Goal: Transaction & Acquisition: Purchase product/service

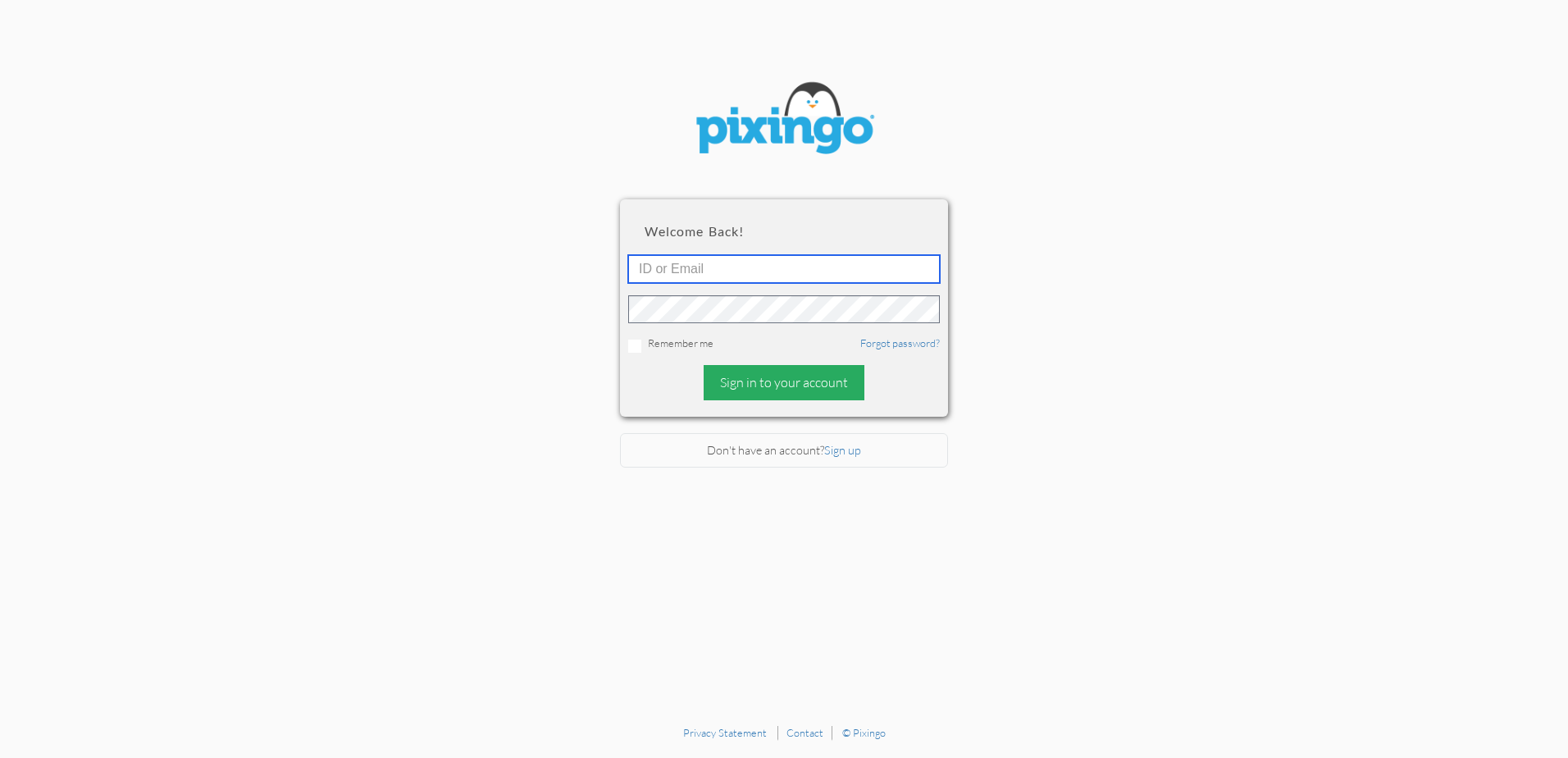
type input "4892"
click at [778, 389] on div "Sign in to your account" at bounding box center [784, 382] width 161 height 35
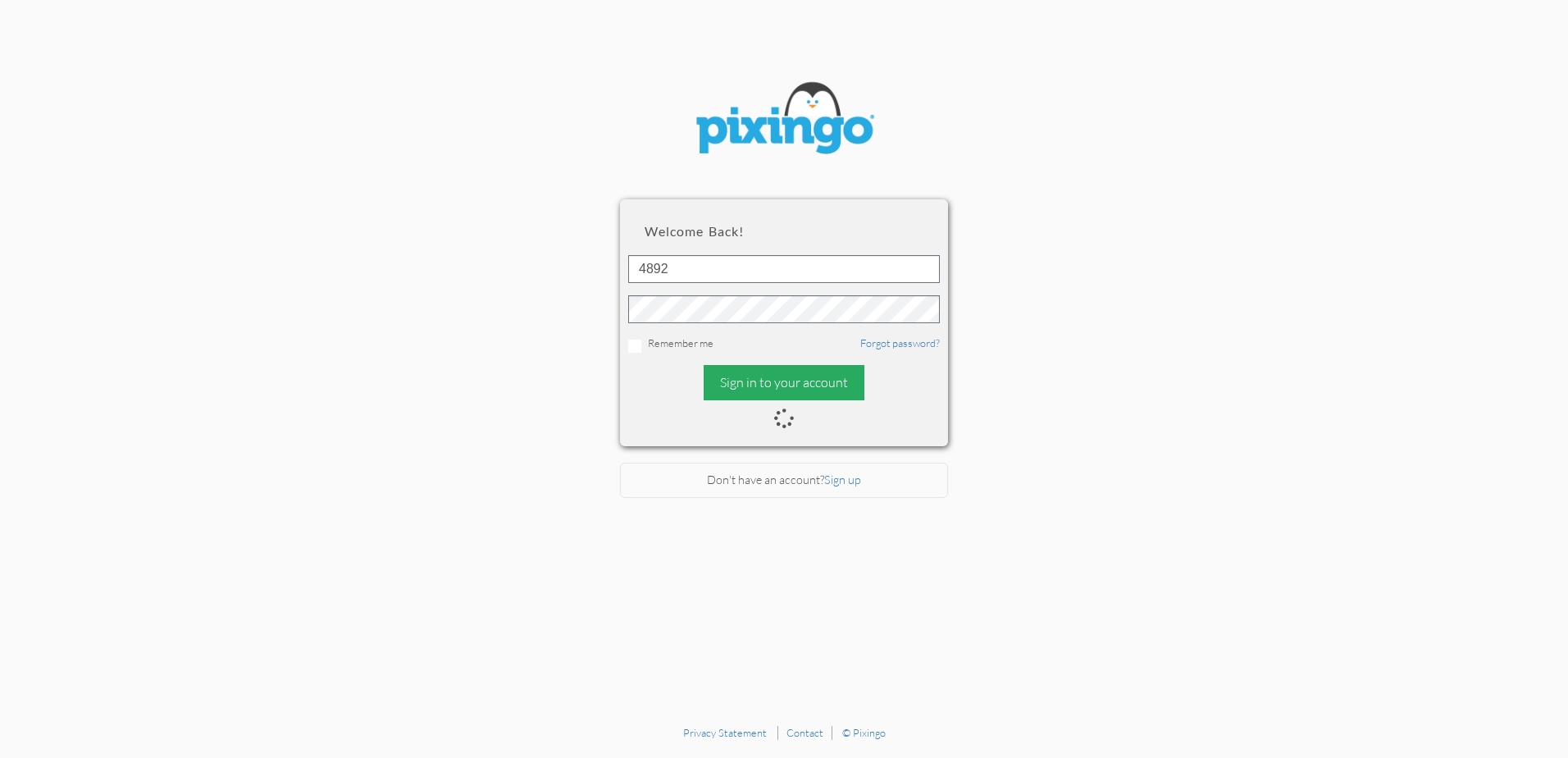
click at [811, 382] on div "Sign in to your account" at bounding box center [784, 382] width 161 height 35
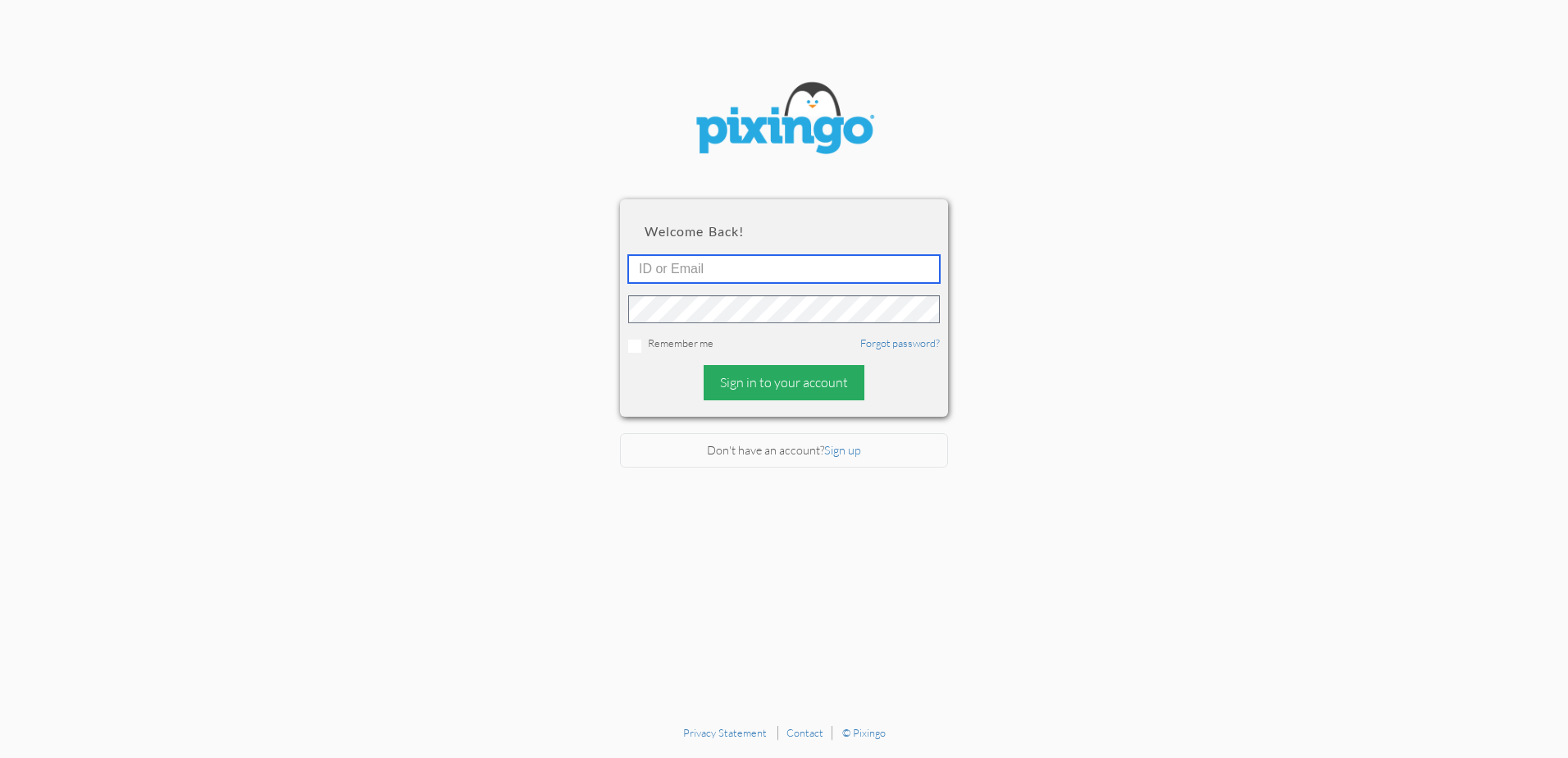
type input "4892"
click at [786, 384] on div "Sign in to your account" at bounding box center [784, 382] width 161 height 35
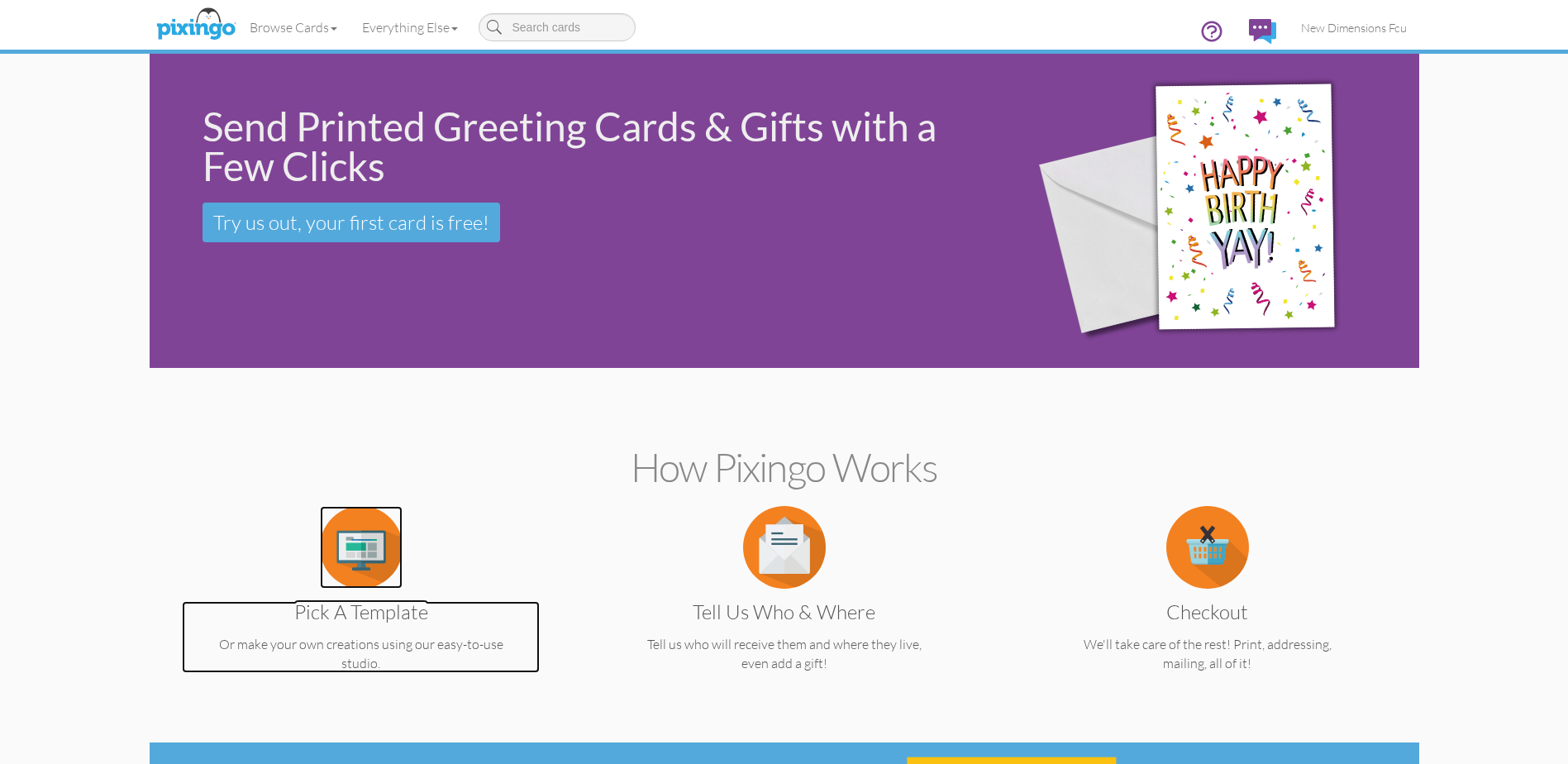
click at [359, 535] on img at bounding box center [361, 547] width 83 height 83
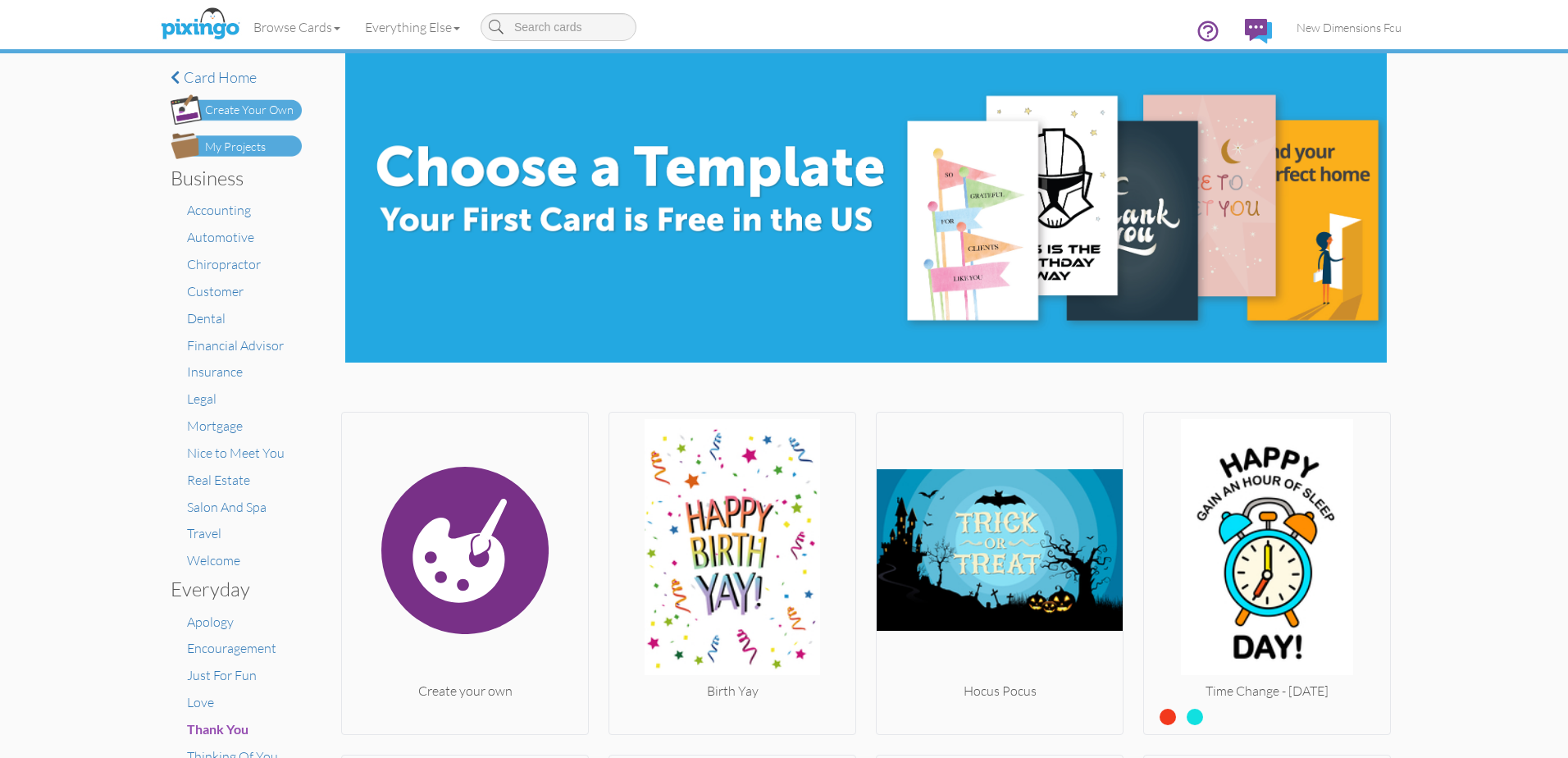
click at [253, 148] on div "My Projects" at bounding box center [234, 147] width 61 height 17
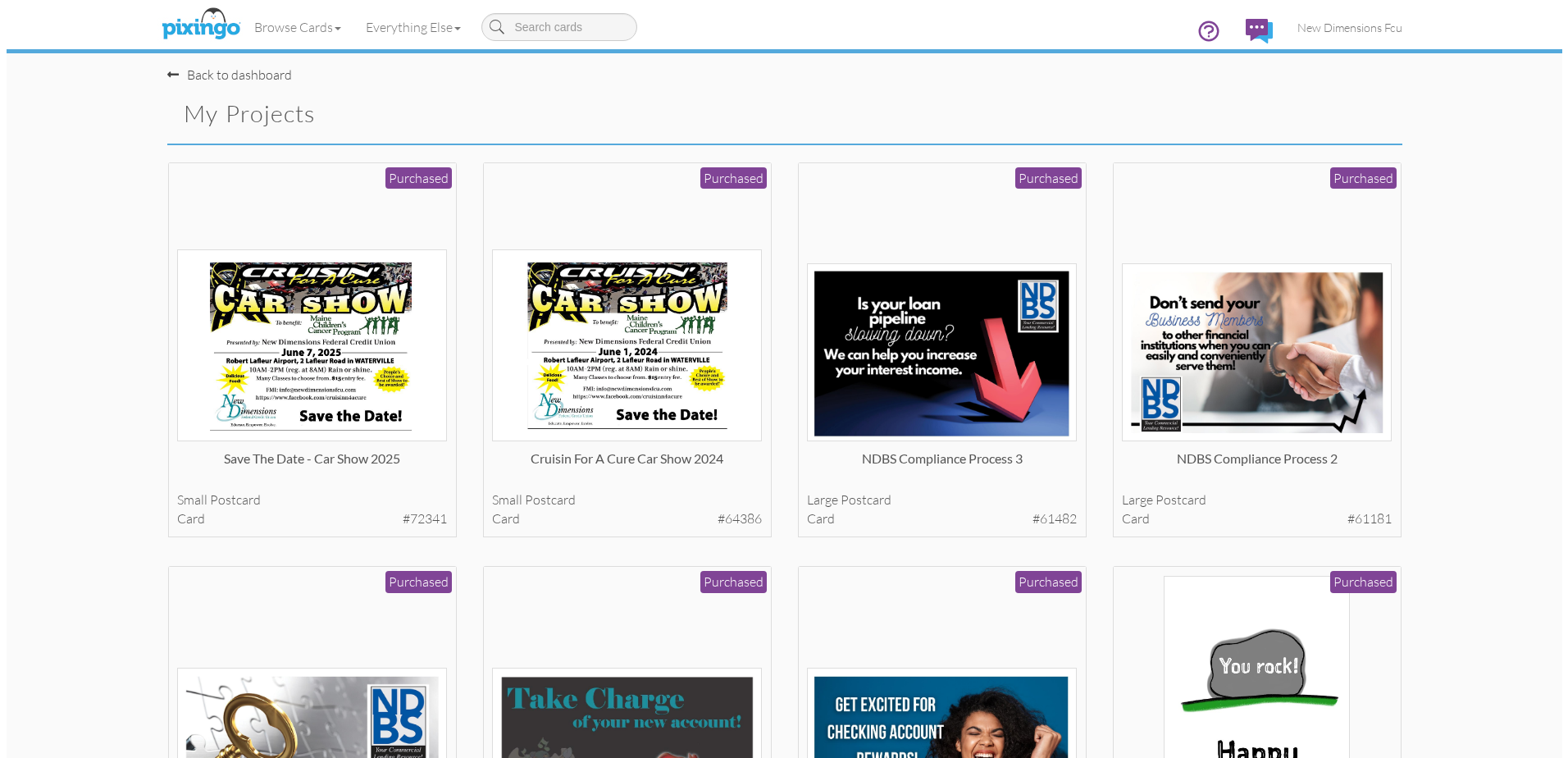
scroll to position [493, 0]
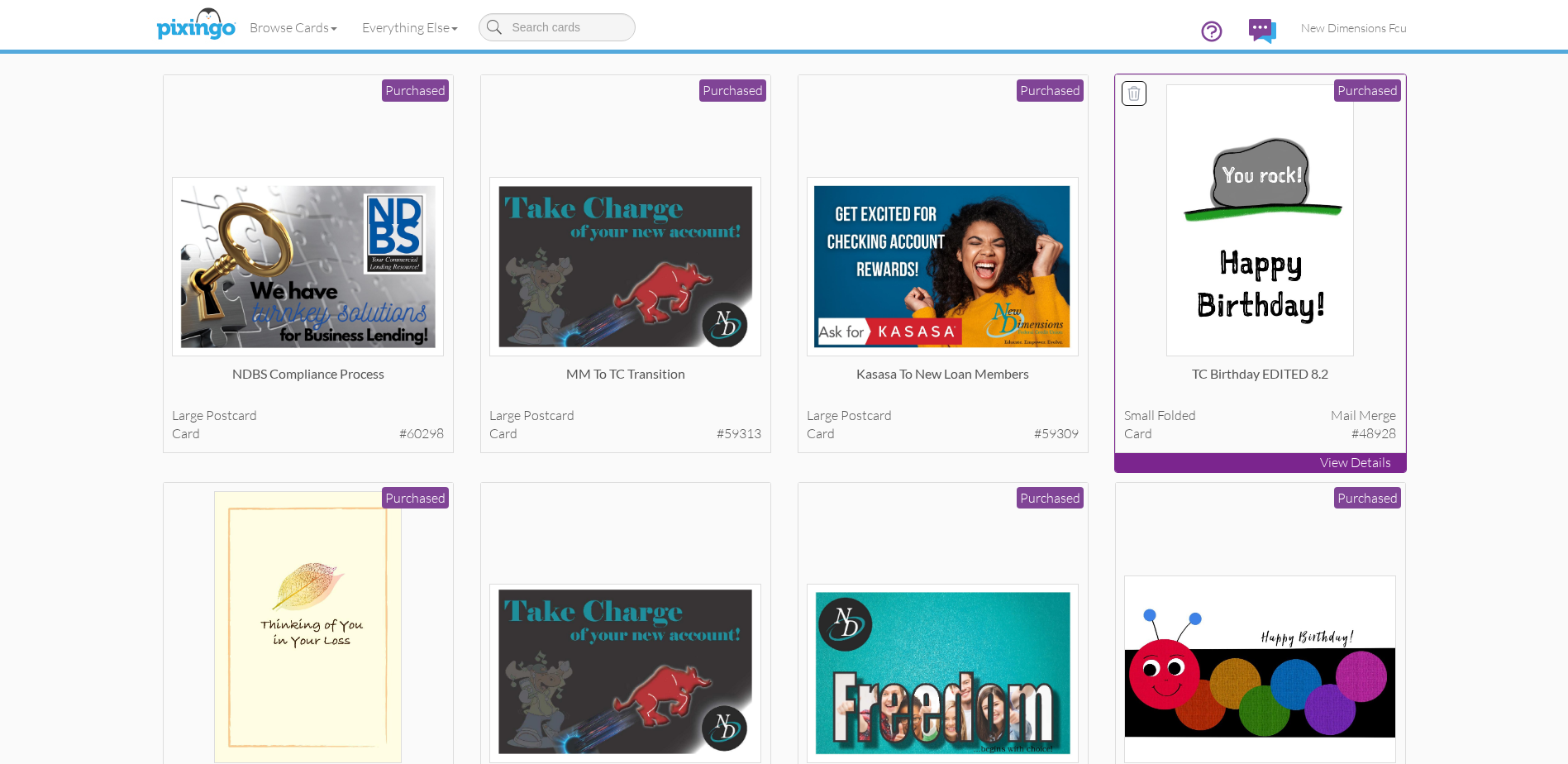
click at [1297, 277] on img at bounding box center [1260, 220] width 188 height 272
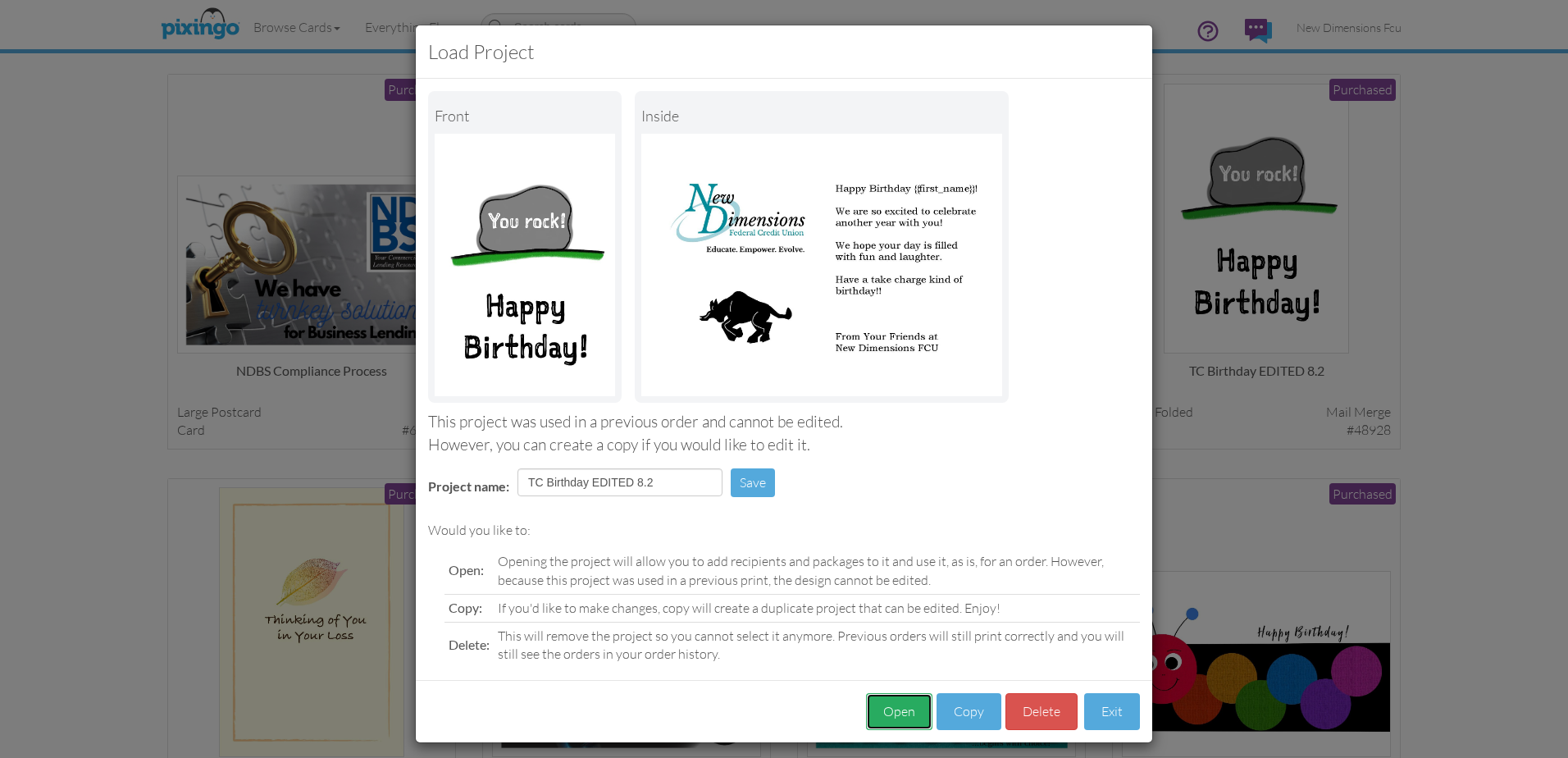
click at [880, 705] on button "Open" at bounding box center [899, 711] width 66 height 37
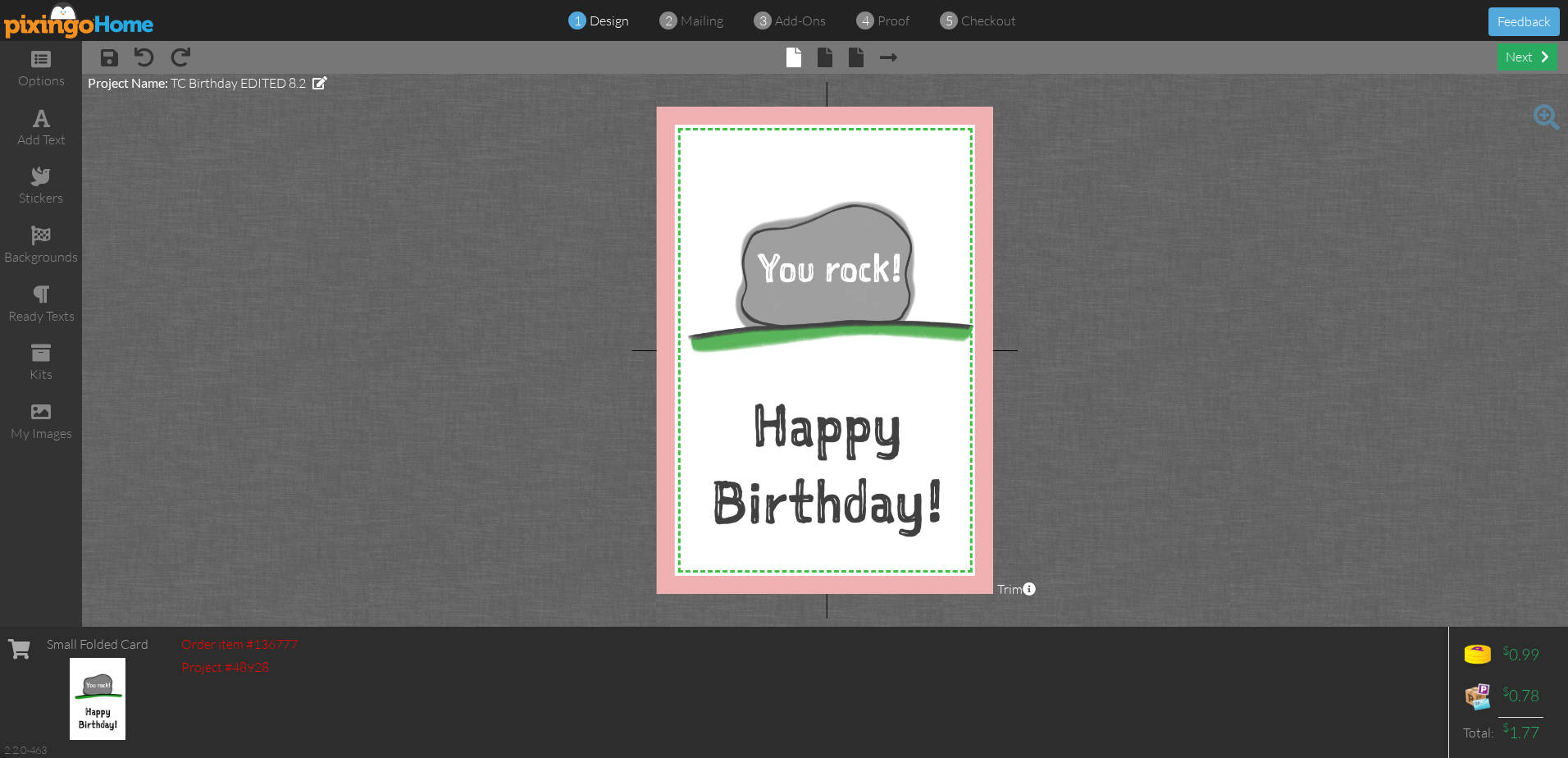
click at [1520, 58] on div "next" at bounding box center [1527, 57] width 60 height 27
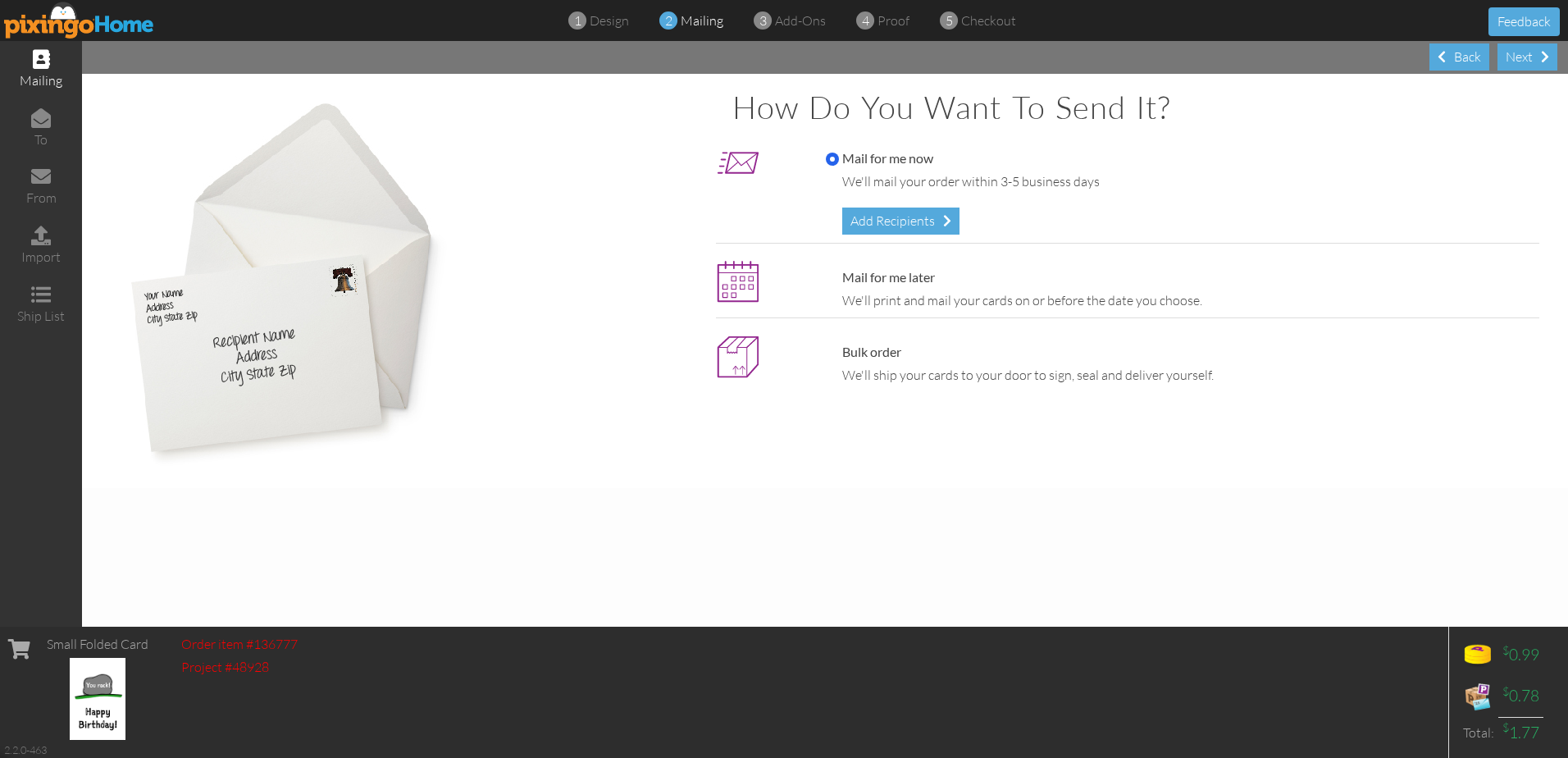
click at [880, 284] on label "Mail for me later" at bounding box center [880, 277] width 109 height 19
click at [839, 284] on input "Mail for me later" at bounding box center [832, 278] width 13 height 13
radio input "true"
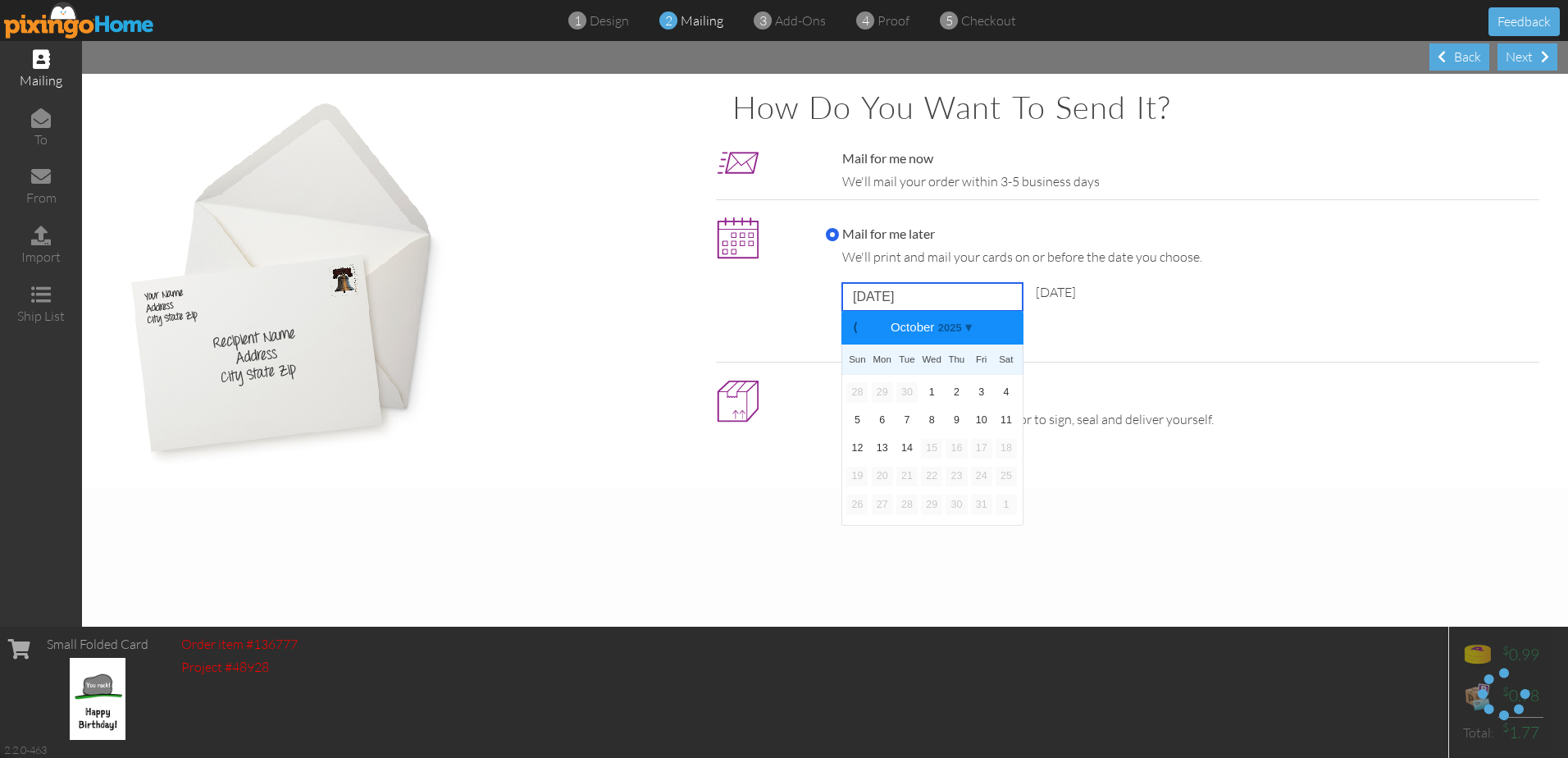
click at [878, 299] on input "[DATE]" at bounding box center [932, 297] width 180 height 28
click at [1008, 331] on b "⟩" at bounding box center [1009, 328] width 12 height 13
click at [882, 502] on link "24" at bounding box center [883, 504] width 22 height 20
type input "[DATE]"
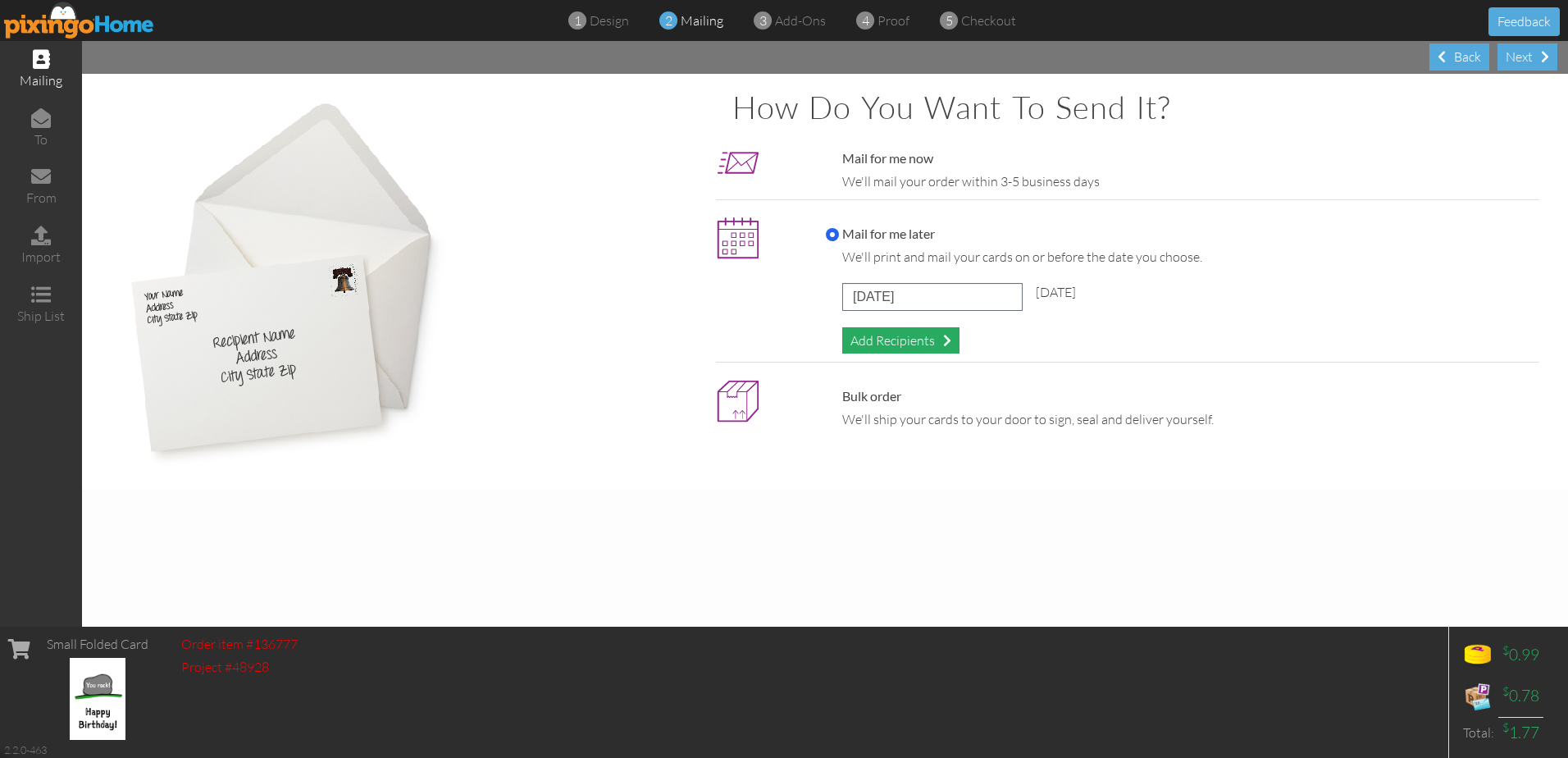
click at [884, 344] on div "Add Recipients" at bounding box center [901, 341] width 118 height 27
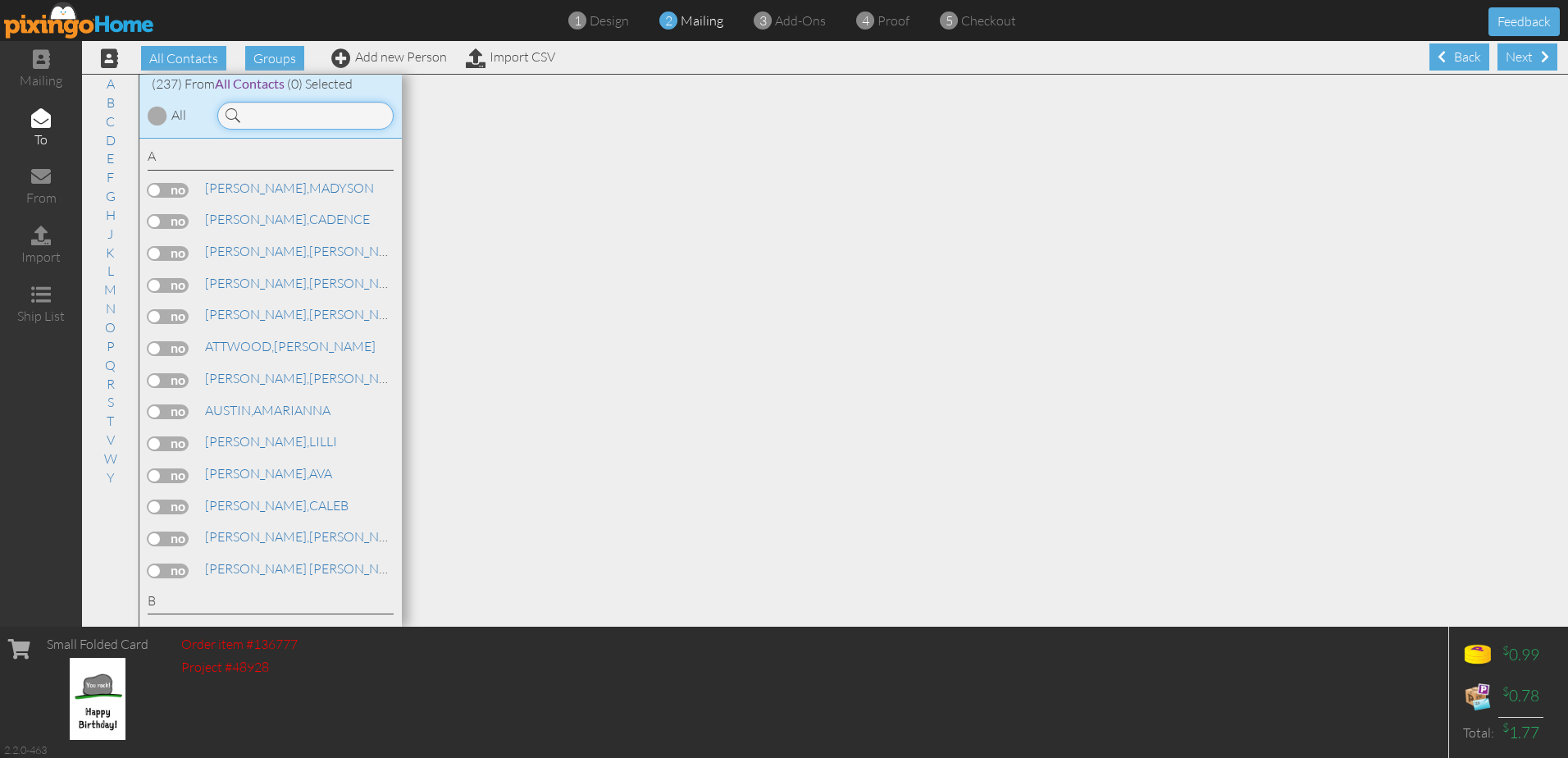
click at [258, 118] on input at bounding box center [305, 115] width 177 height 28
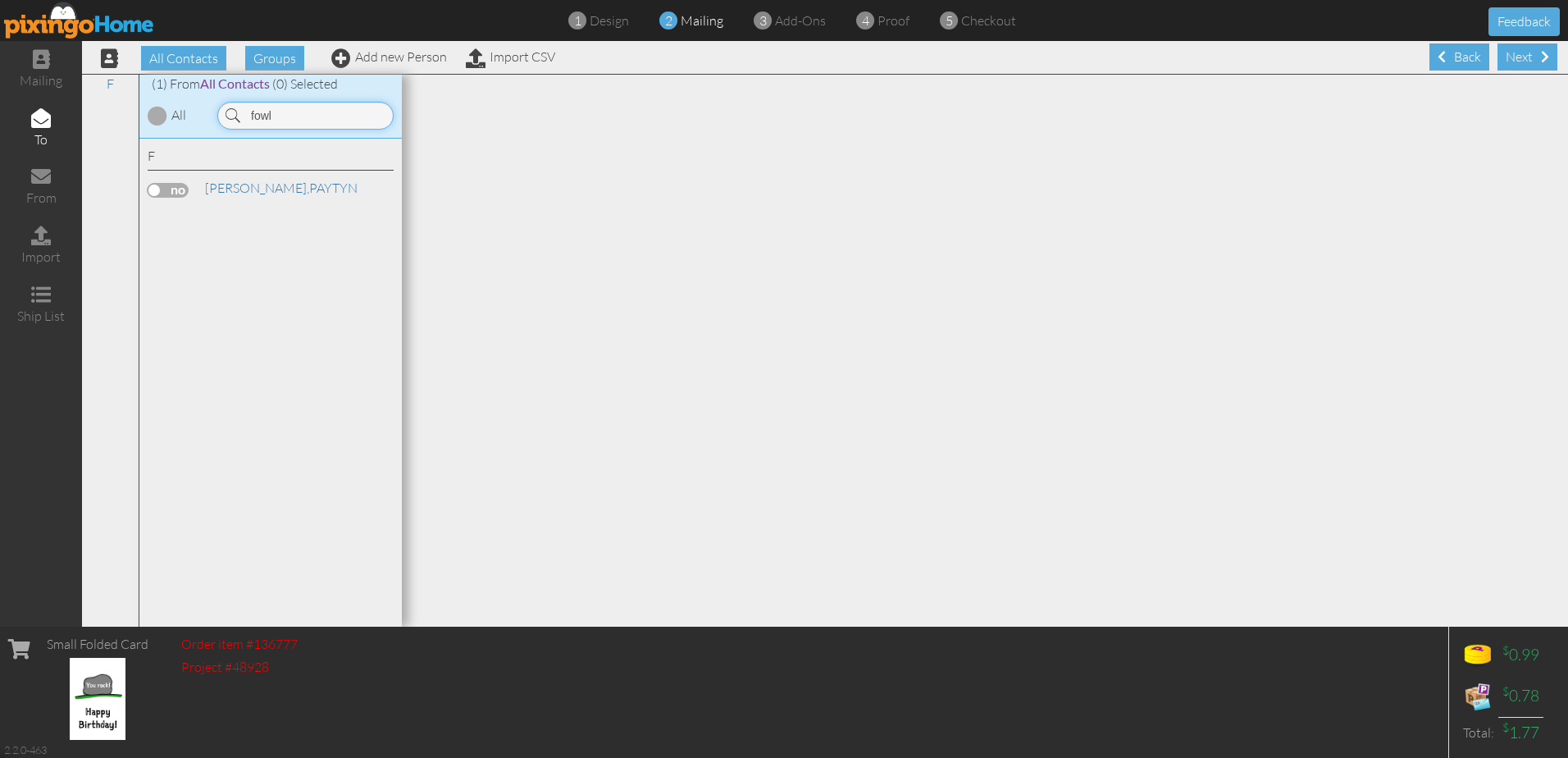
type input "fowl"
click at [171, 183] on label at bounding box center [167, 190] width 41 height 14
click at [0, 0] on input "checkbox" at bounding box center [0, 0] width 0 height 0
click at [1505, 53] on div "Next" at bounding box center [1527, 57] width 60 height 27
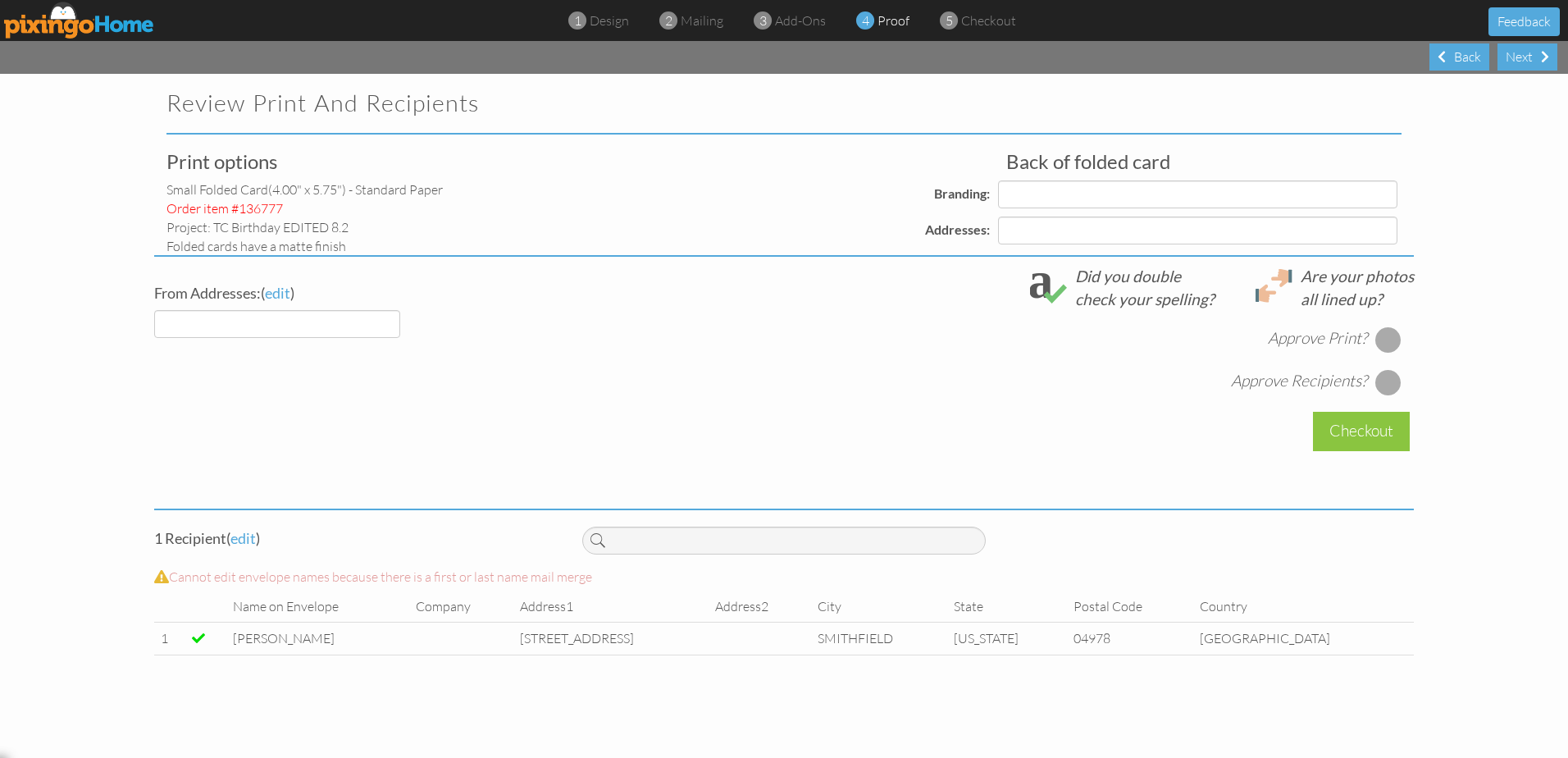
select select "object:3191"
select select "object:3195"
select select "object:3196"
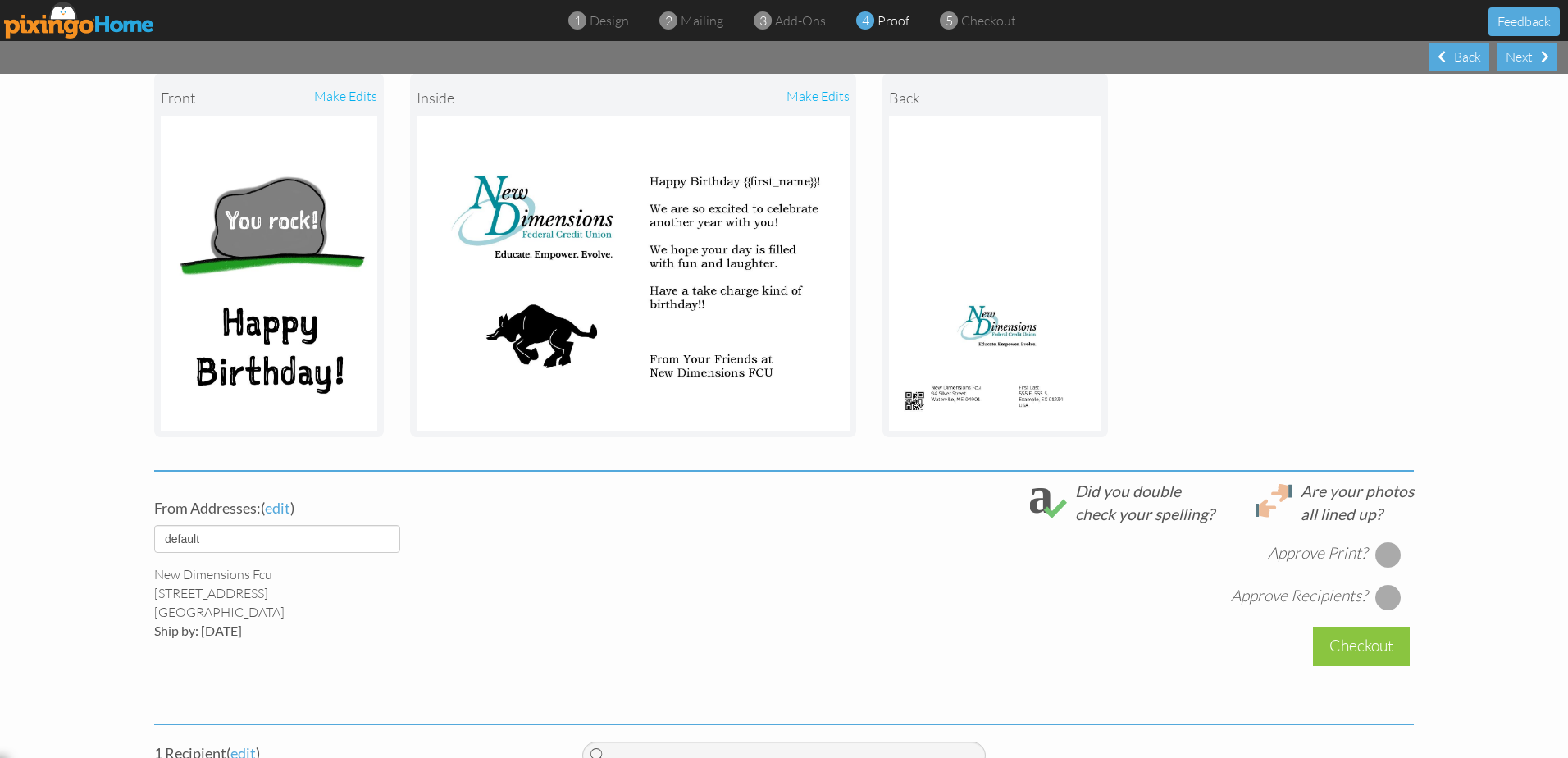
scroll to position [360, 0]
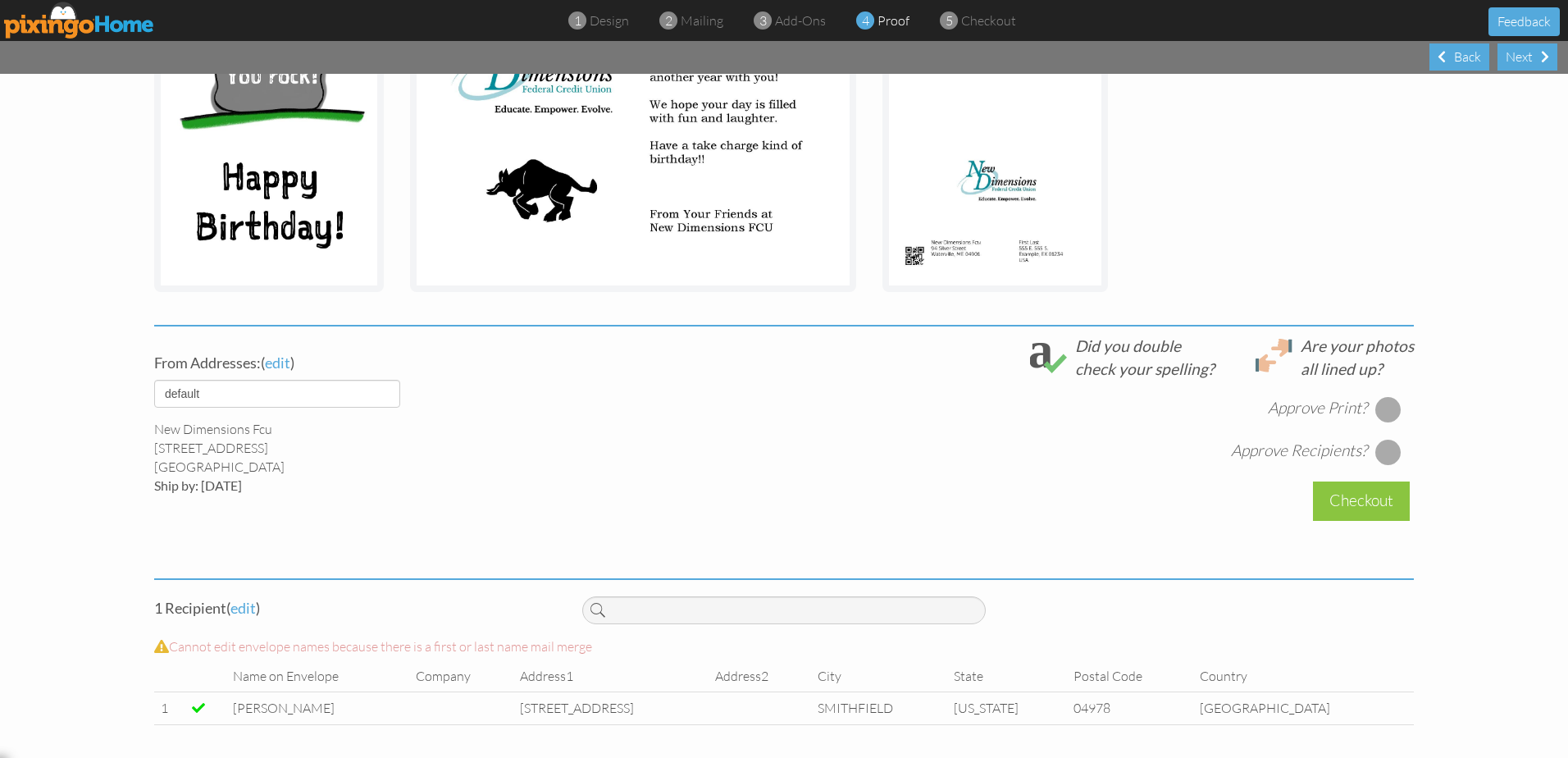
click at [1375, 413] on div at bounding box center [1388, 409] width 26 height 26
click at [1382, 446] on div at bounding box center [1388, 452] width 26 height 26
click at [1377, 500] on div "Checkout" at bounding box center [1361, 501] width 97 height 39
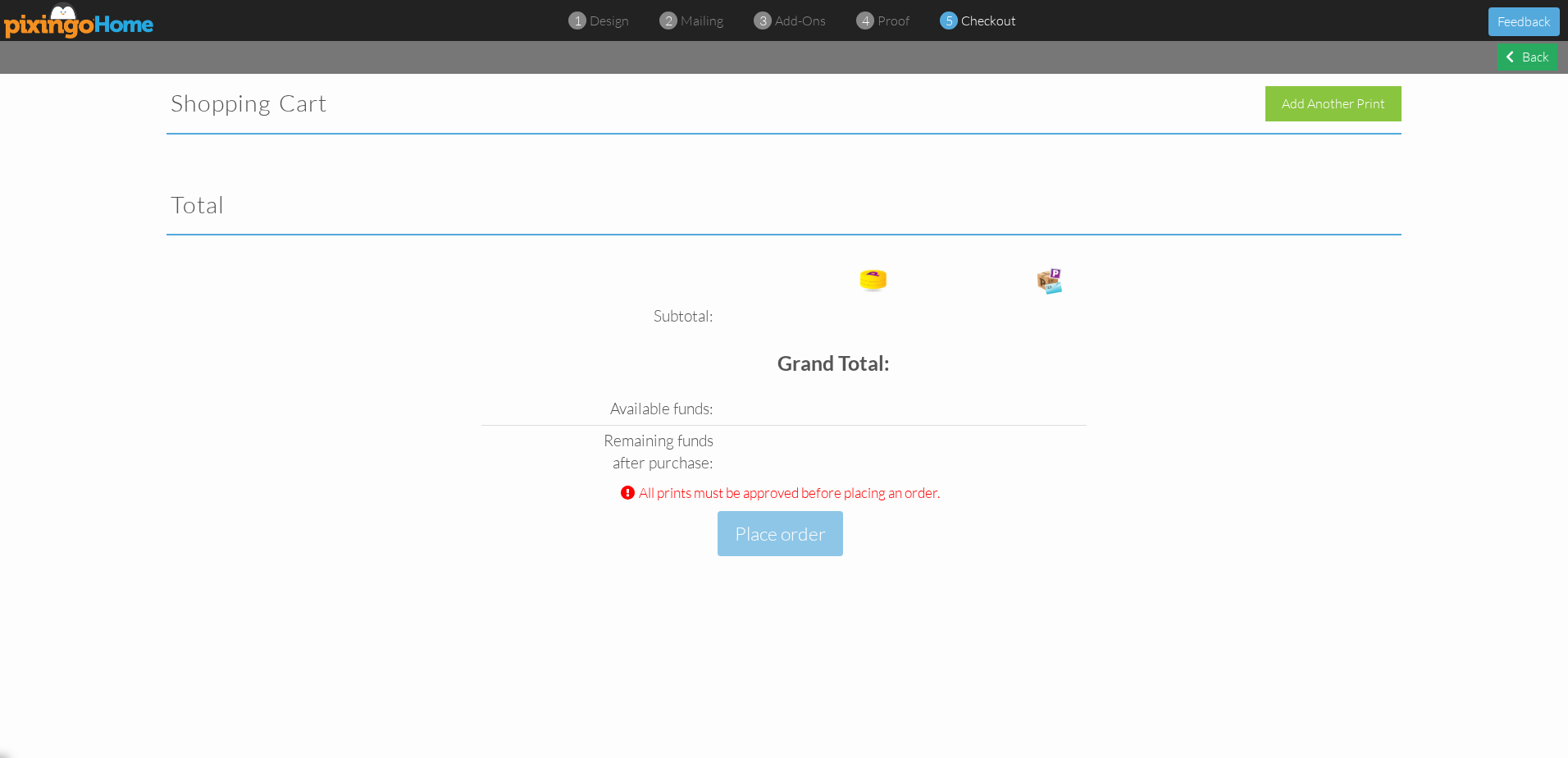
click at [1520, 48] on div "Back" at bounding box center [1527, 57] width 60 height 27
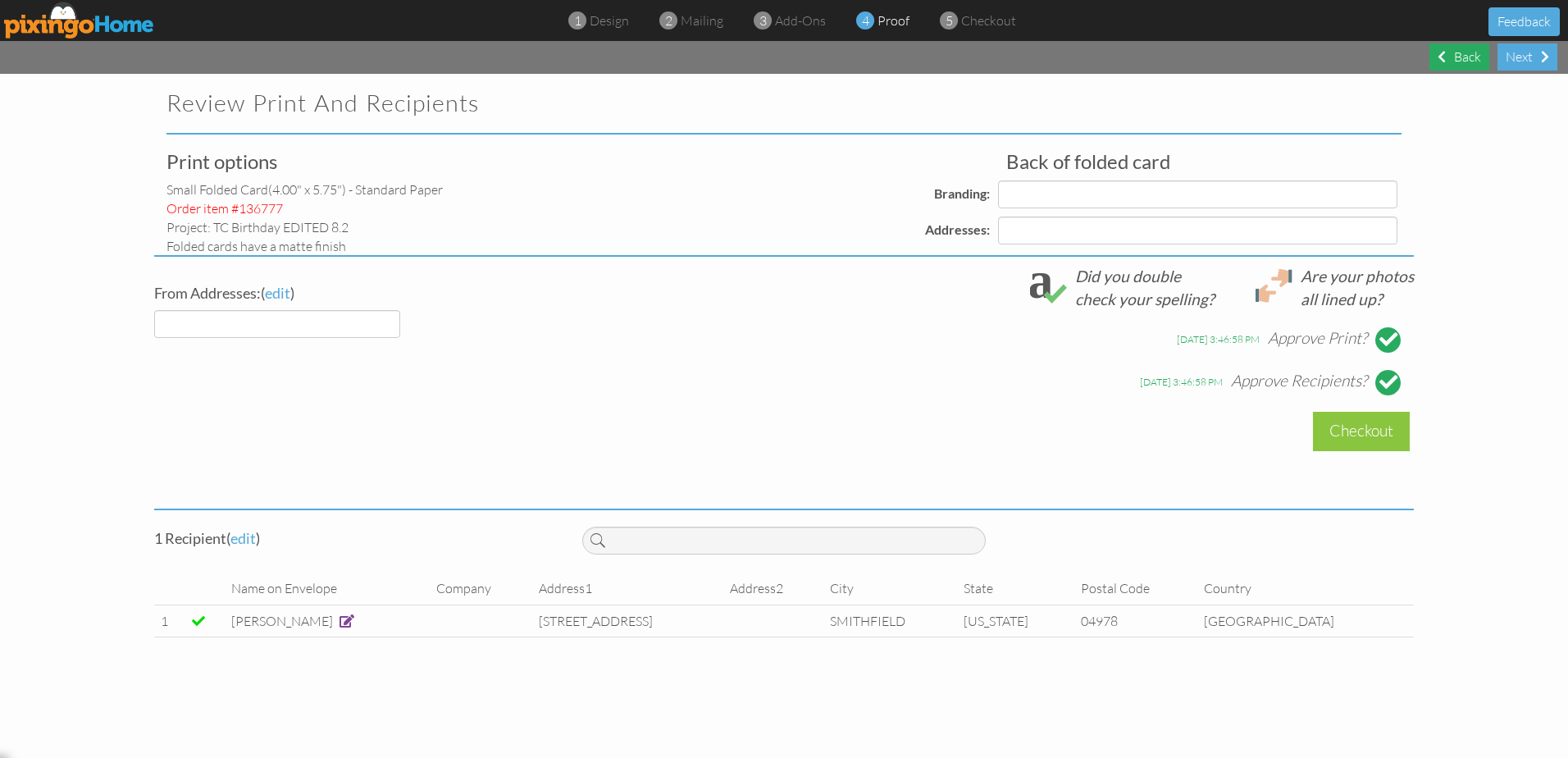
select select "object:3246"
select select "object:3250"
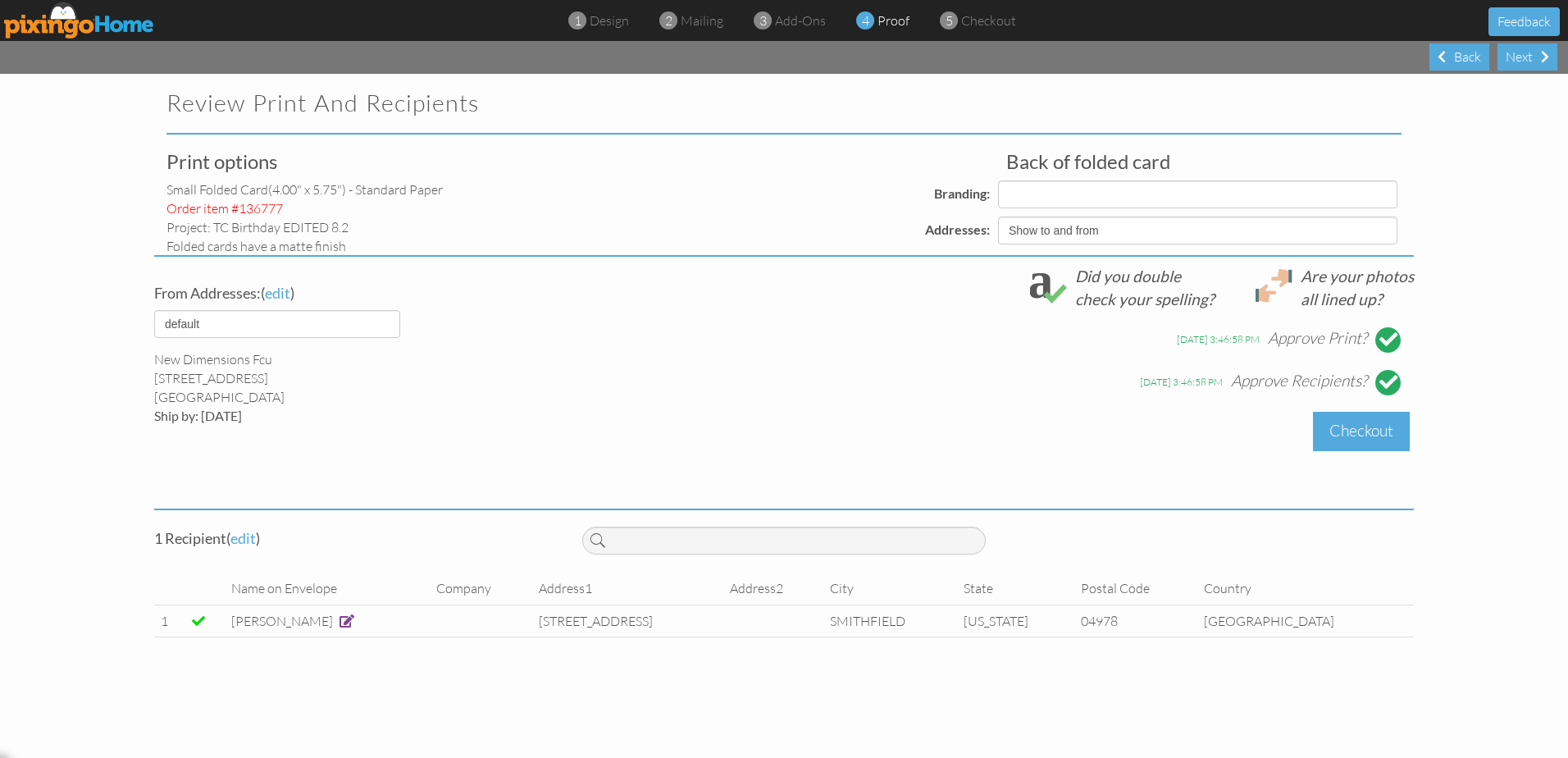
click at [1376, 414] on div "Checkout" at bounding box center [1361, 431] width 97 height 39
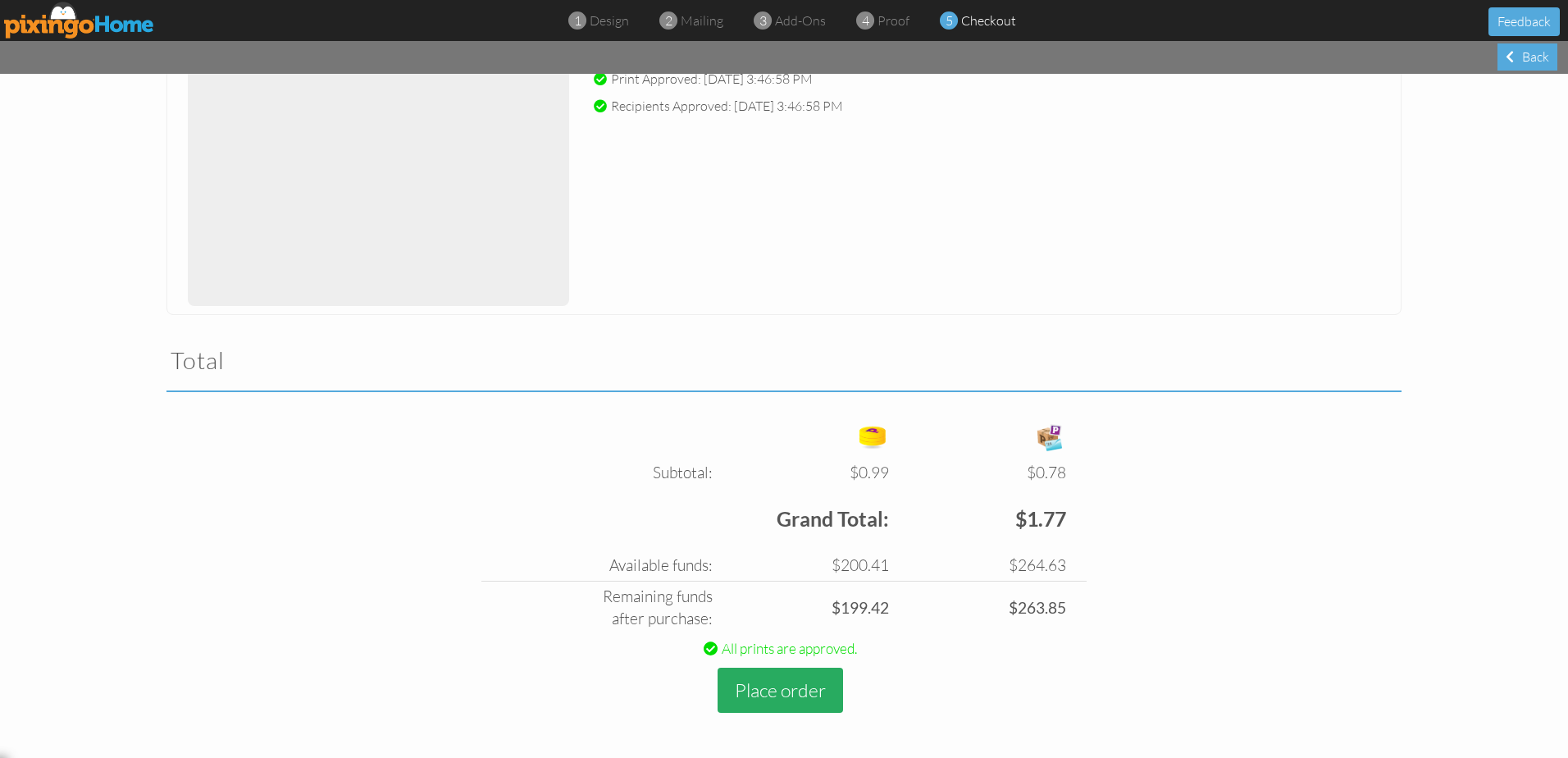
scroll to position [301, 0]
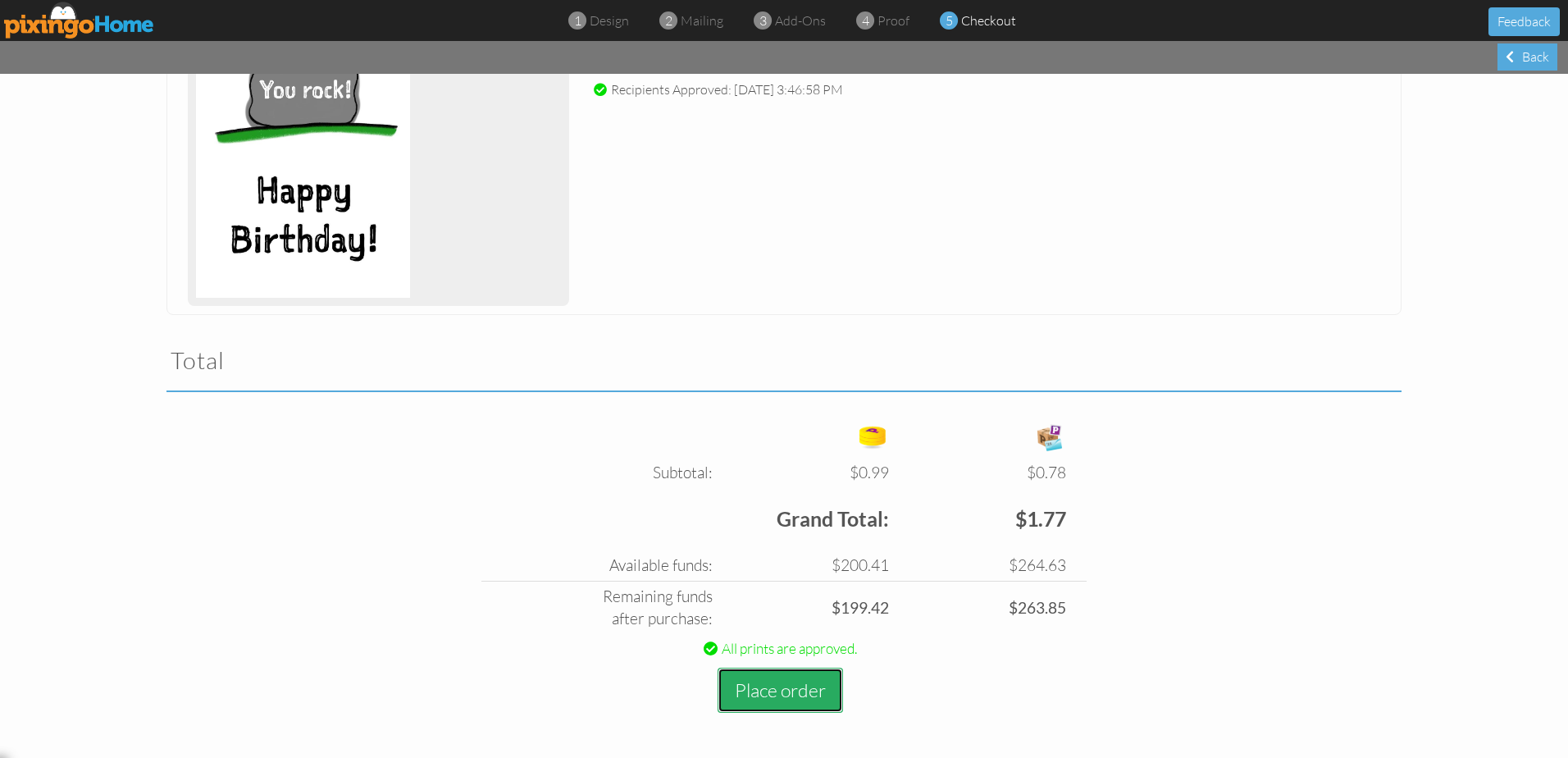
click at [794, 699] on button "Place order" at bounding box center [780, 690] width 126 height 45
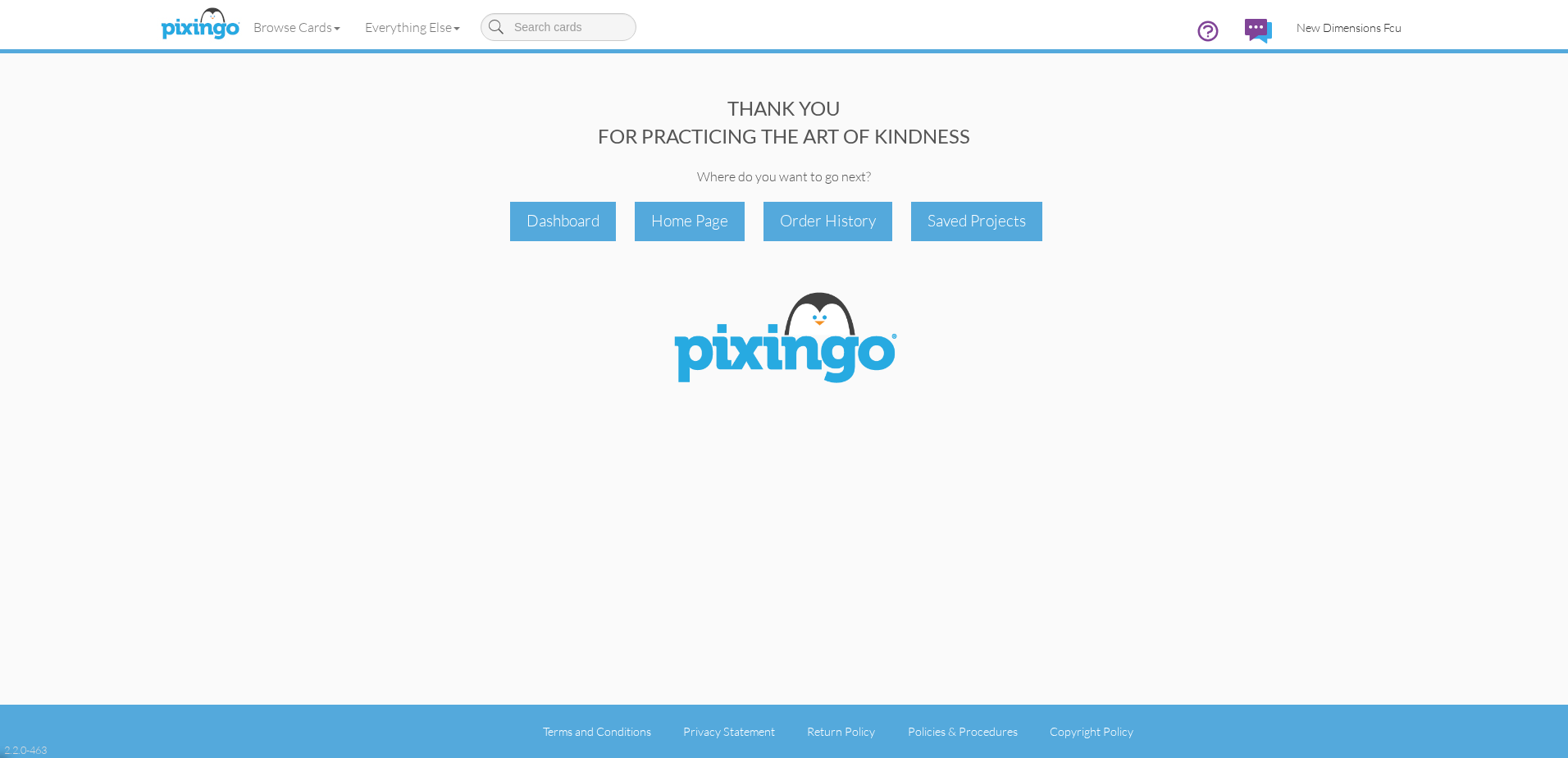
click at [1351, 18] on link "New Dimensions Fcu" at bounding box center [1349, 27] width 129 height 42
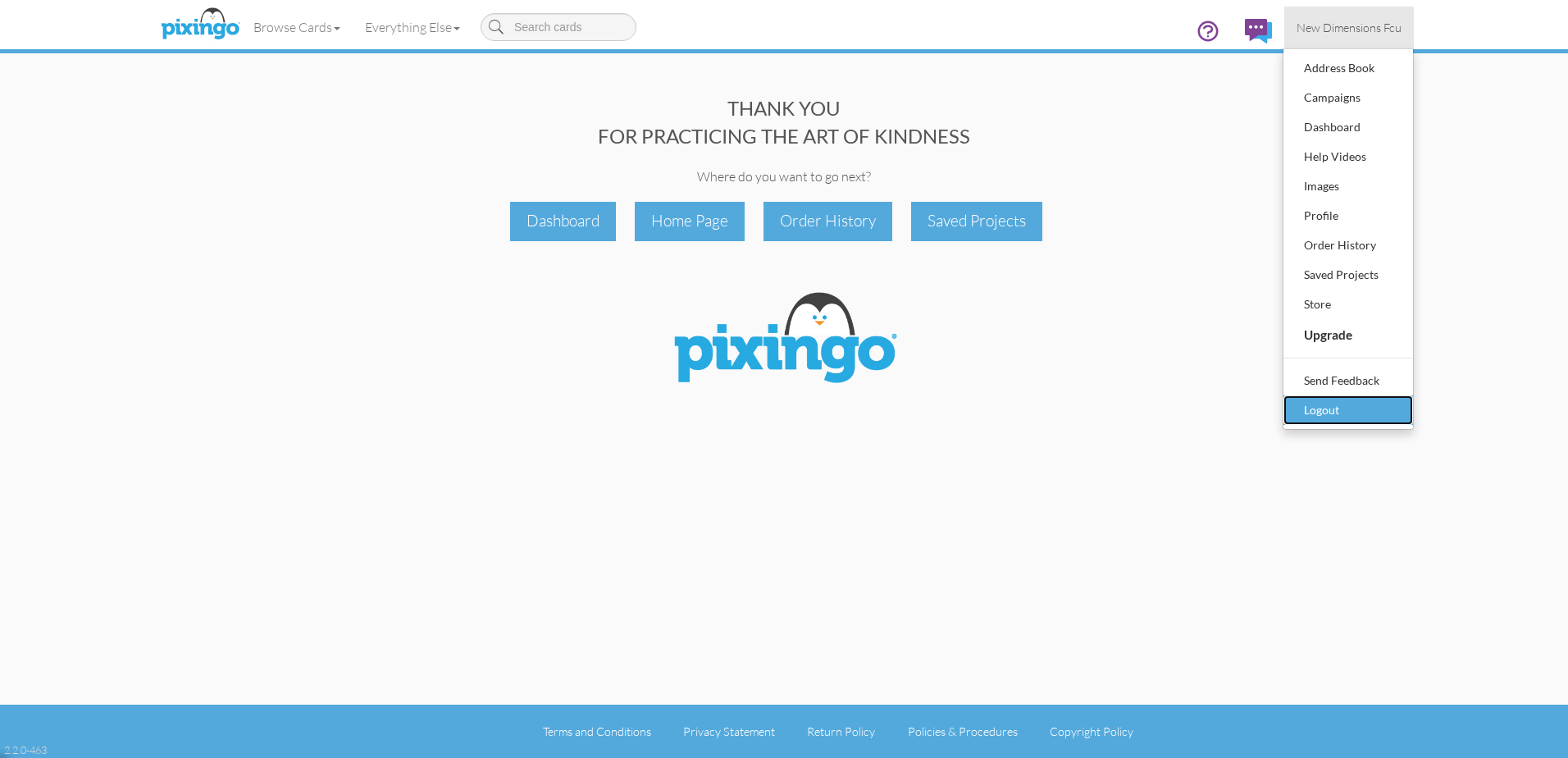
click at [1334, 414] on div "Logout" at bounding box center [1348, 409] width 97 height 24
